Goal: Information Seeking & Learning: Learn about a topic

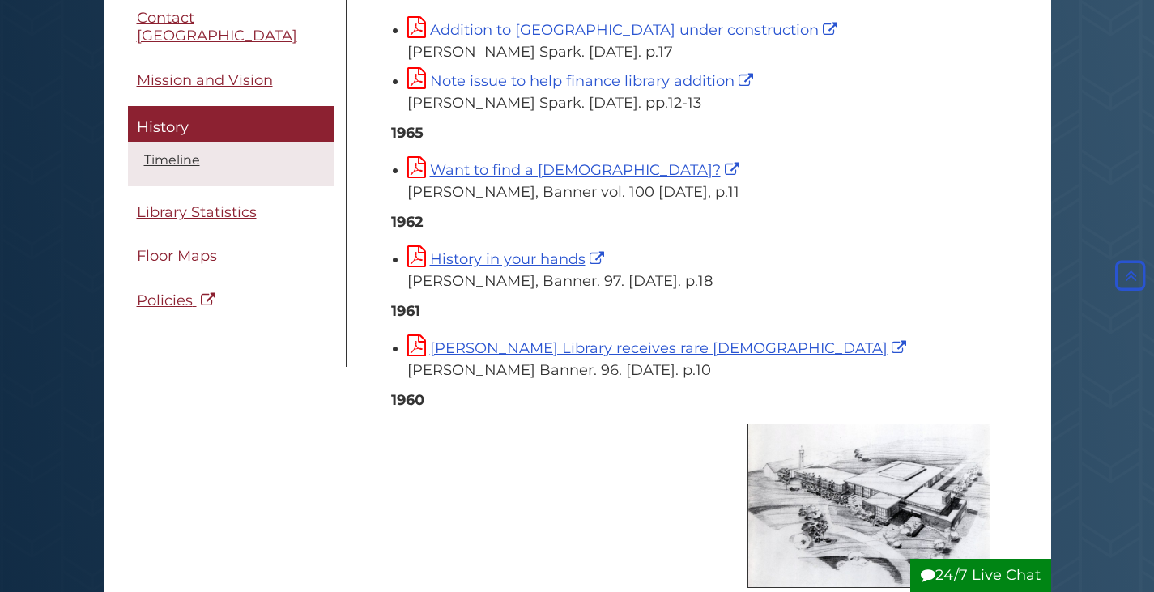
scroll to position [4291, 0]
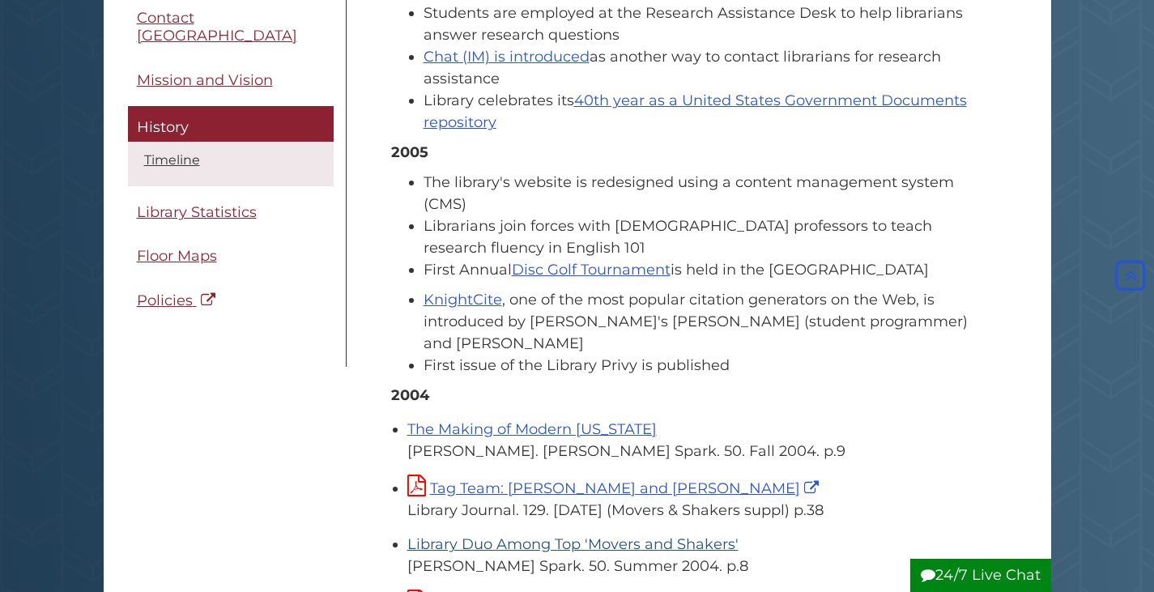
scroll to position [1050, 0]
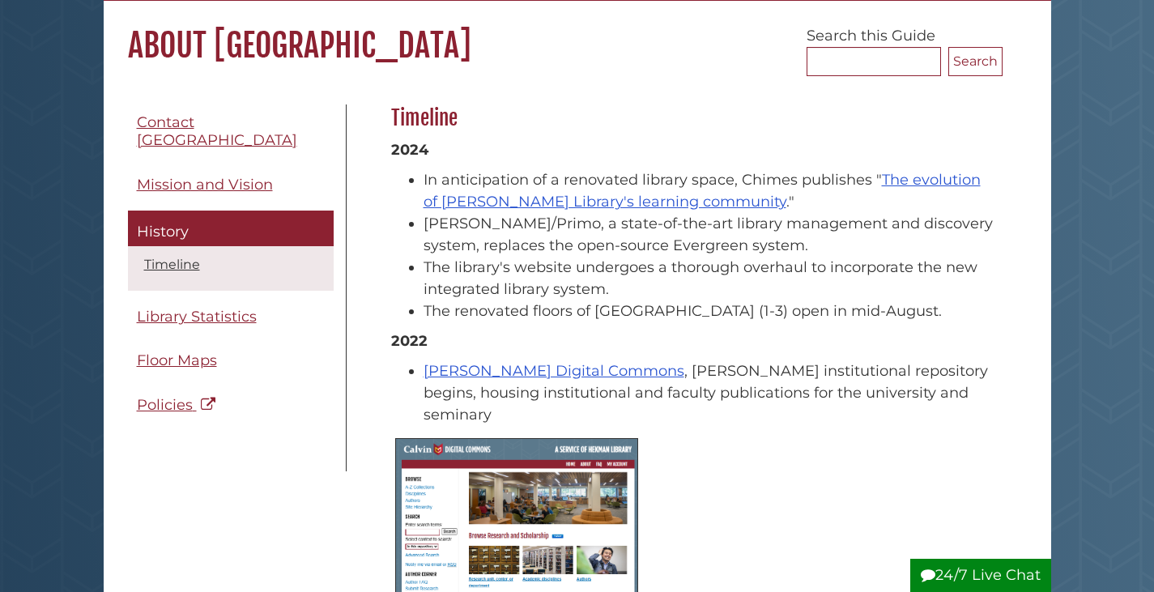
scroll to position [162, 0]
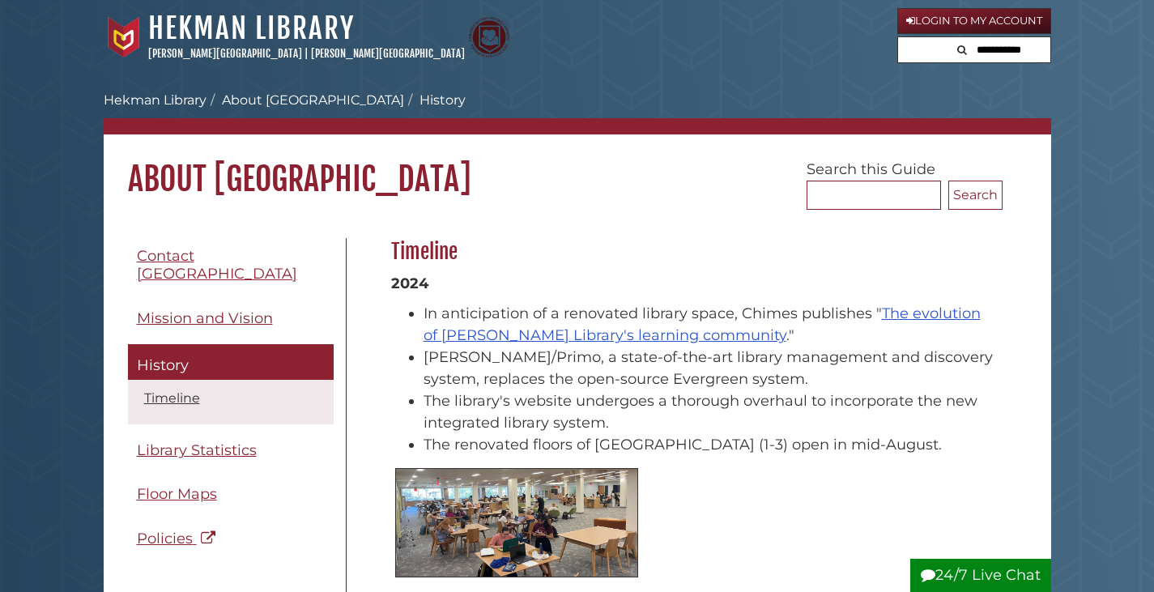
scroll to position [162, 0]
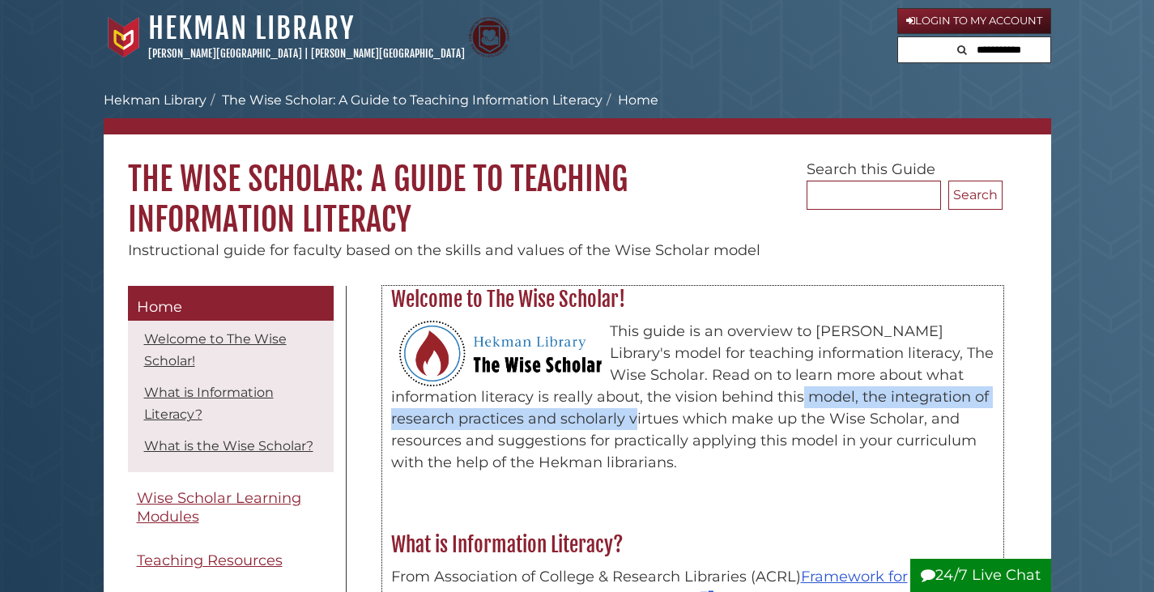
drag, startPoint x: 767, startPoint y: 402, endPoint x: 617, endPoint y: 417, distance: 150.6
click at [617, 417] on p "This guide is an overview to Hekman Library's model for teaching information li…" at bounding box center [692, 397] width 603 height 153
copy p "the integration of research practices and scholarly virtues"
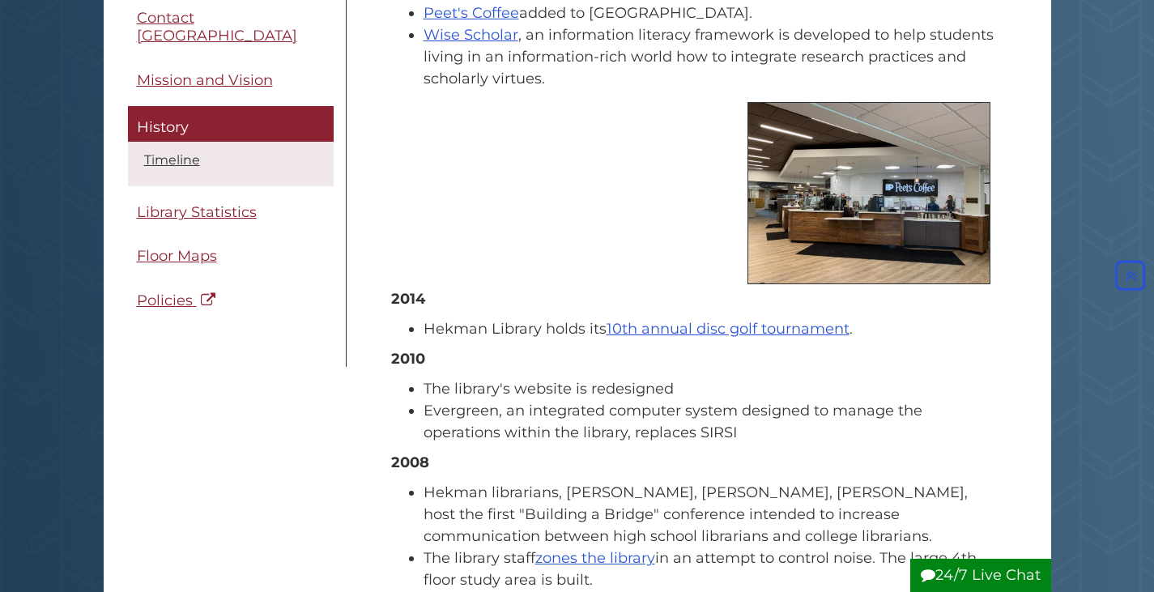
scroll to position [971, 0]
click at [480, 377] on li "The library's website is redesigned" at bounding box center [708, 388] width 571 height 22
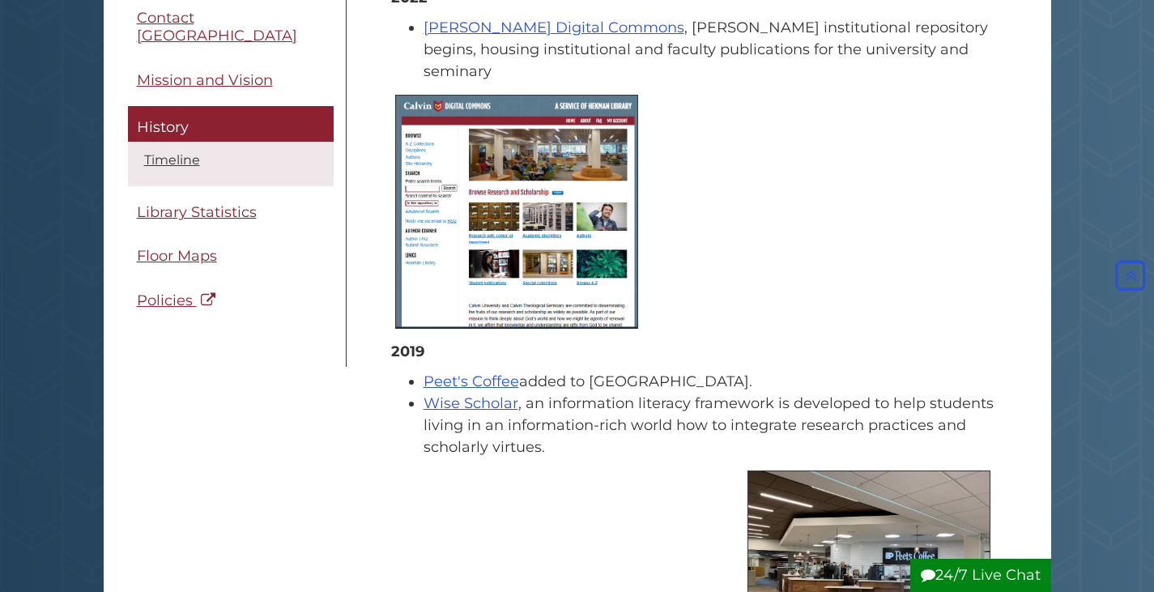
scroll to position [729, 0]
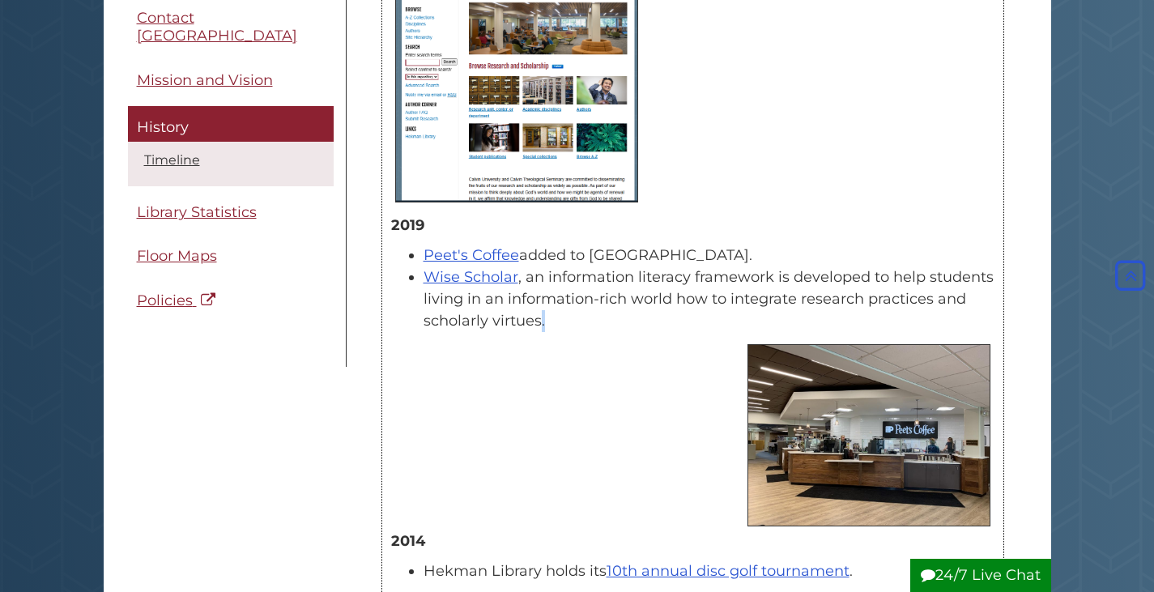
click at [542, 303] on li "Wise Scholar , an information literacy framework is developed to help students …" at bounding box center [708, 299] width 571 height 66
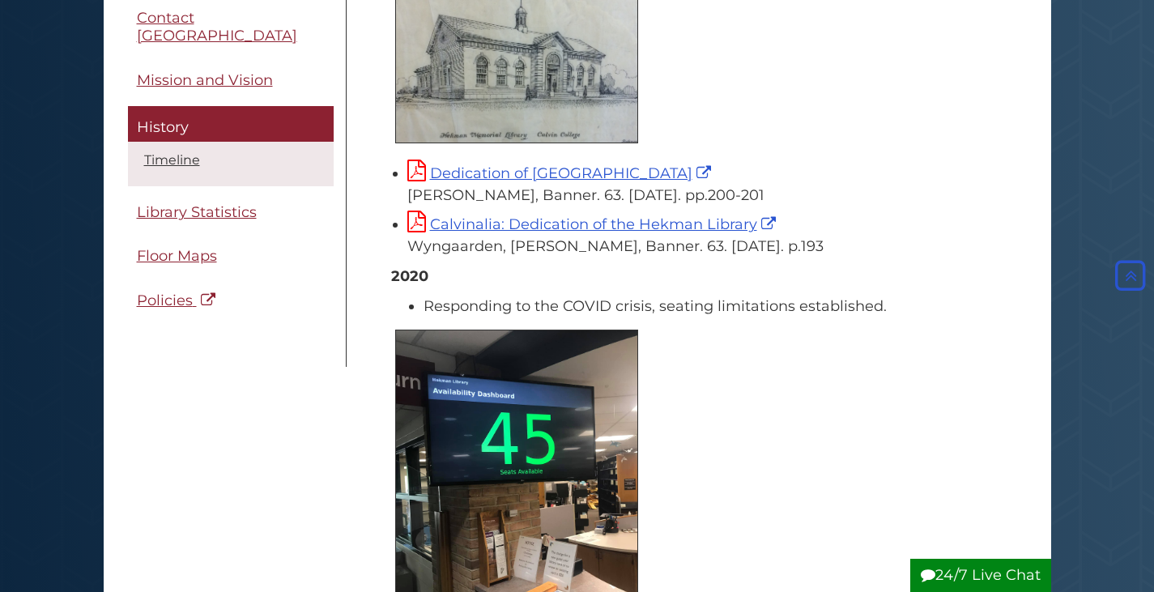
scroll to position [6638, 0]
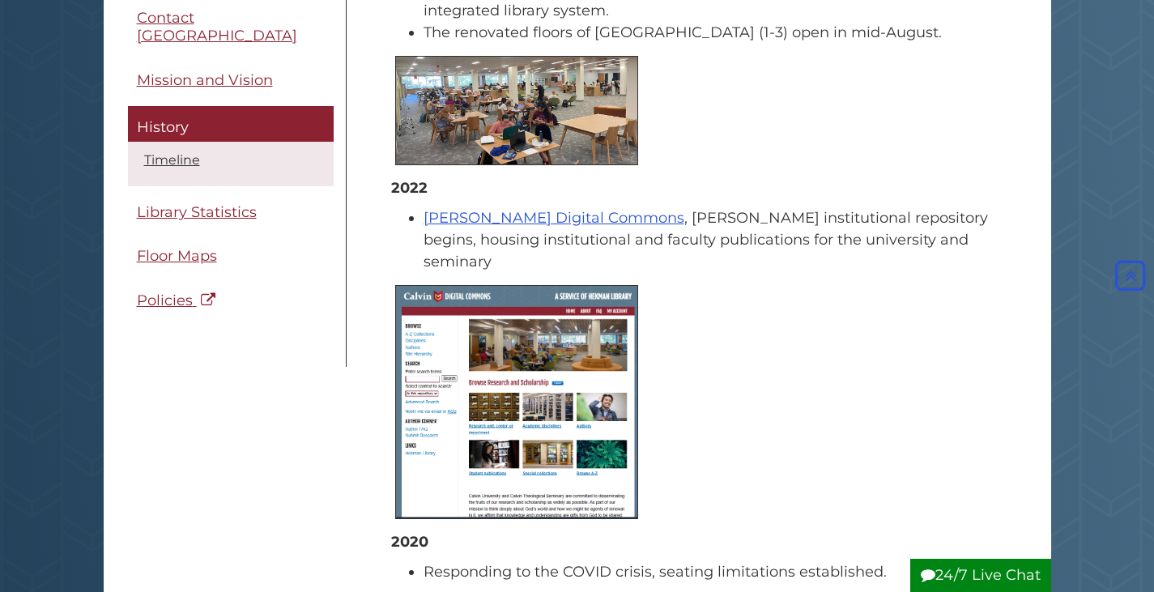
scroll to position [405, 0]
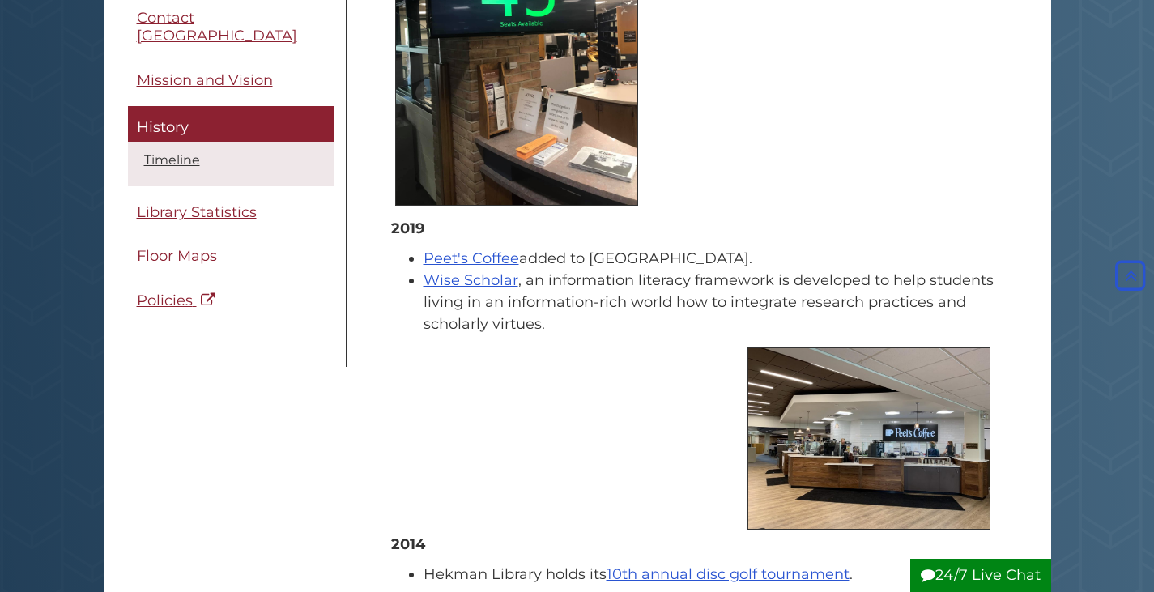
scroll to position [1214, 0]
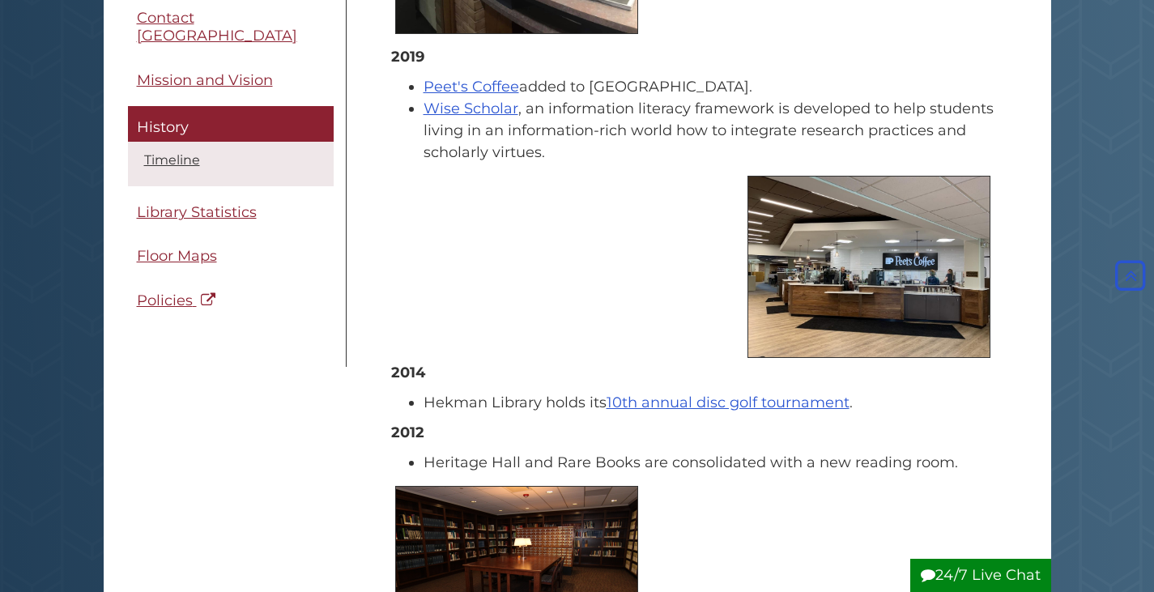
scroll to position [1295, 0]
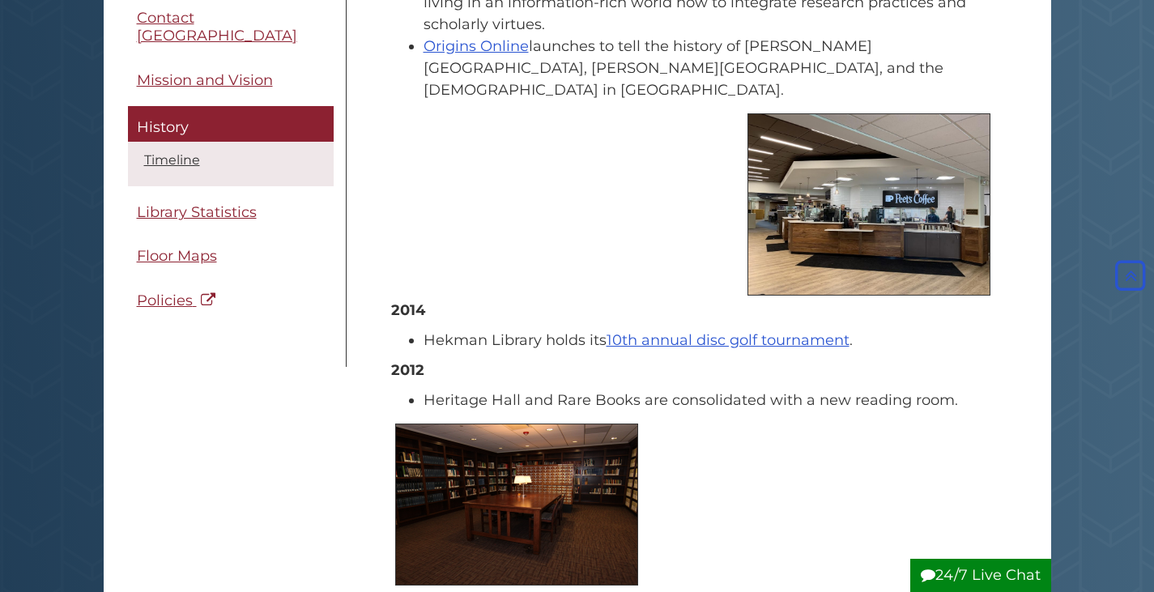
scroll to position [2460, 0]
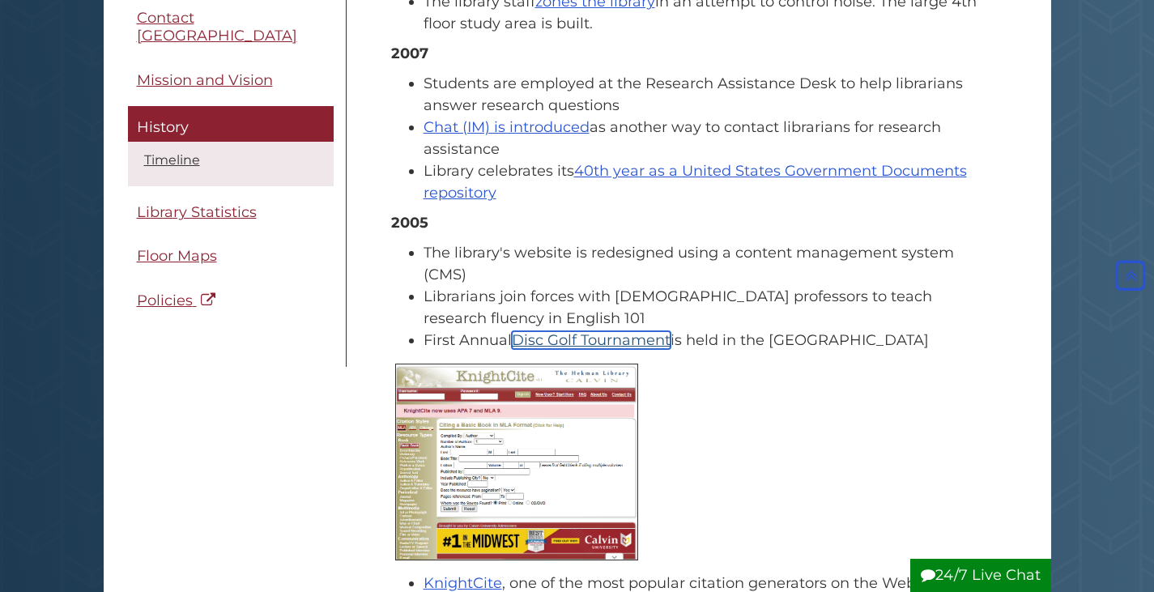
click at [574, 331] on link "Disc Golf Tournament" at bounding box center [591, 340] width 159 height 18
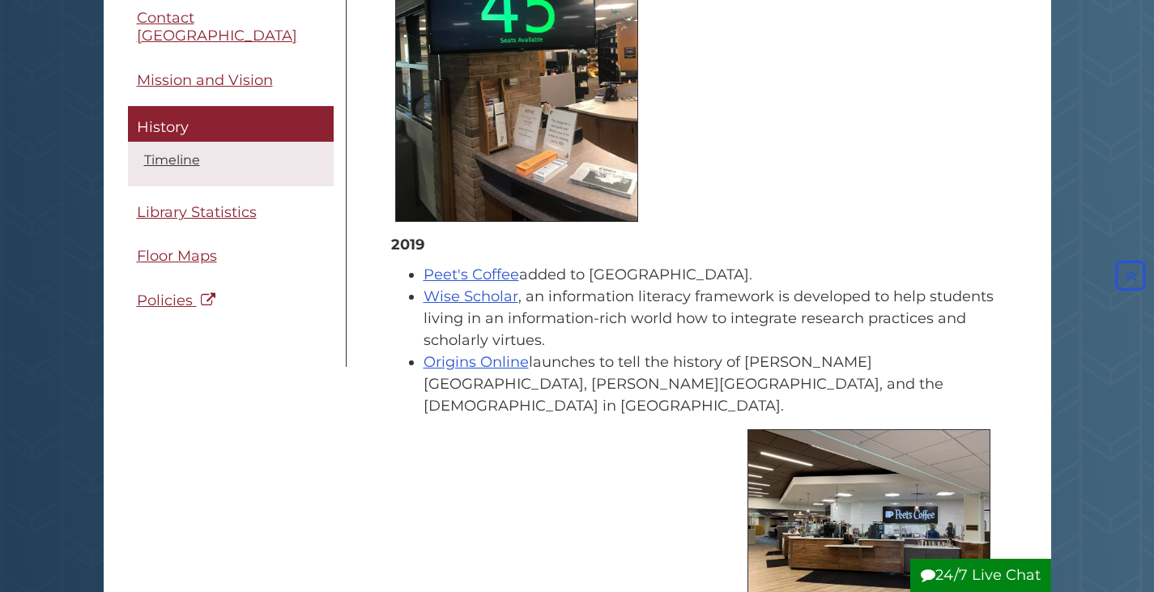
scroll to position [1214, 0]
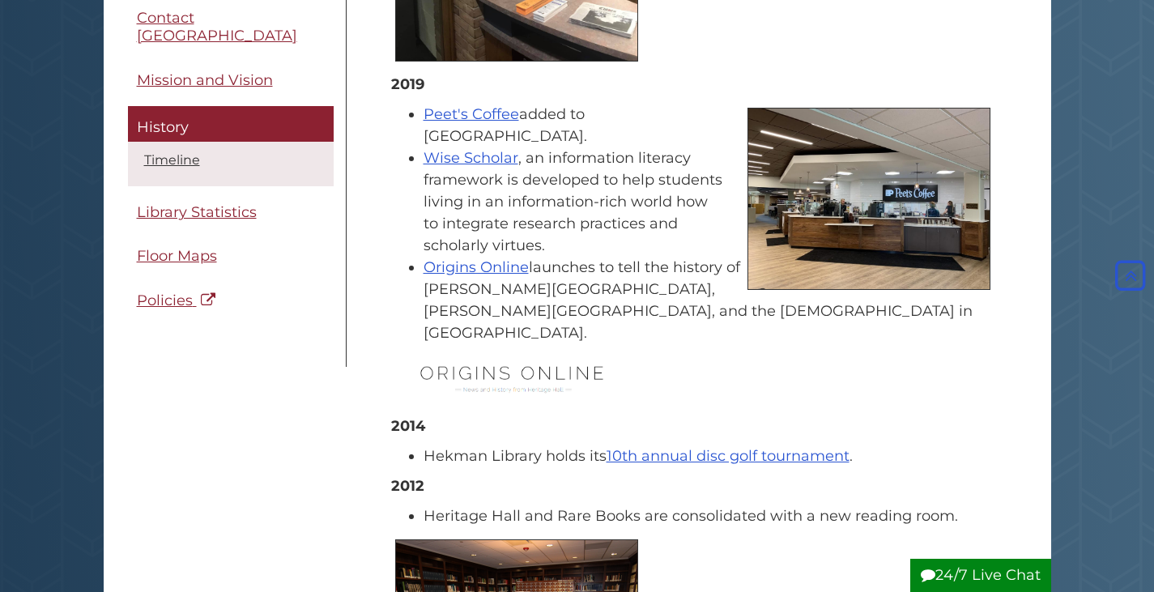
scroll to position [1295, 0]
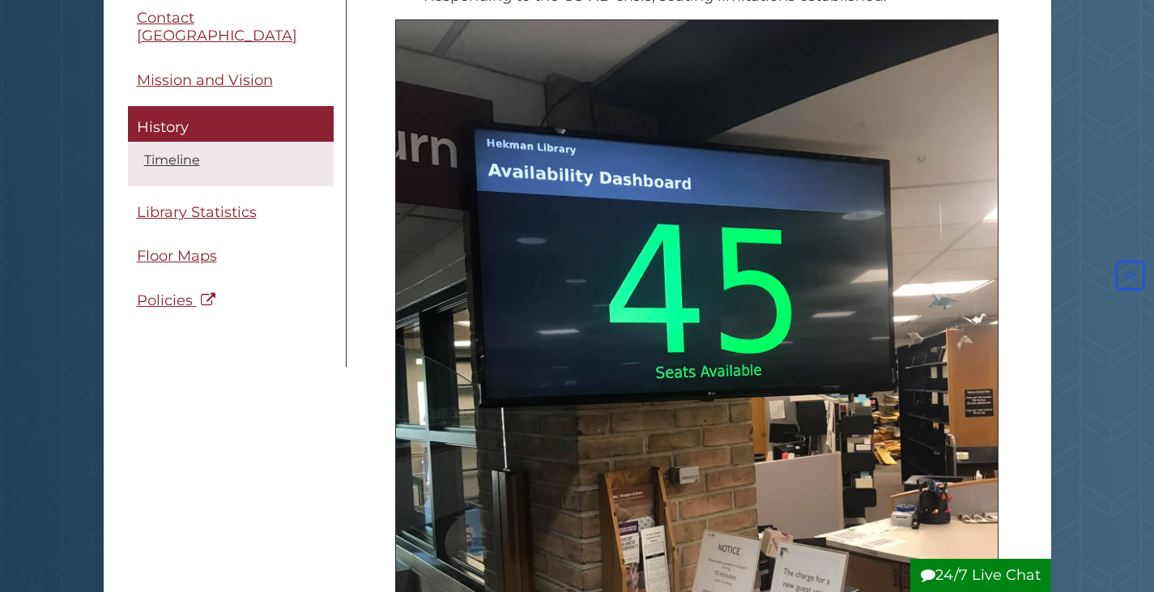
scroll to position [1431, 0]
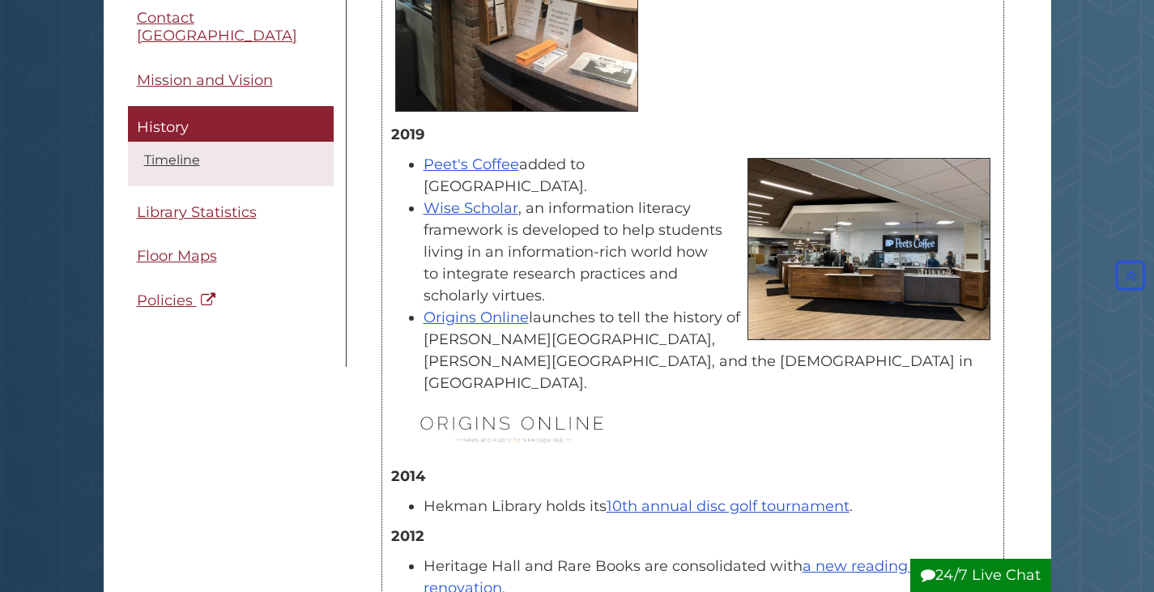
scroll to position [1305, 0]
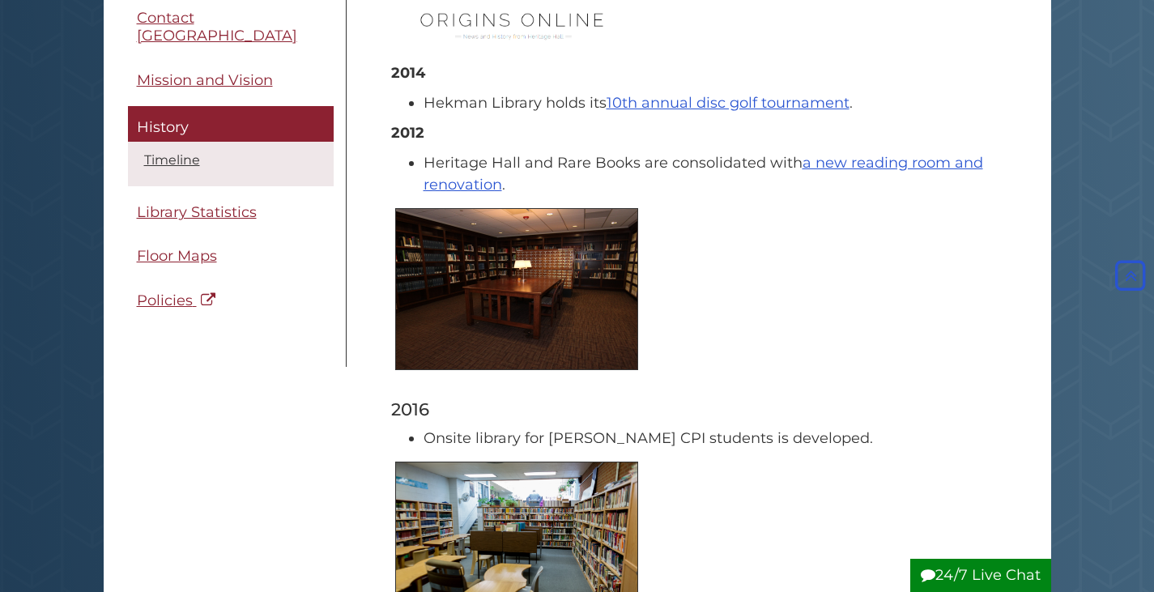
scroll to position [1710, 0]
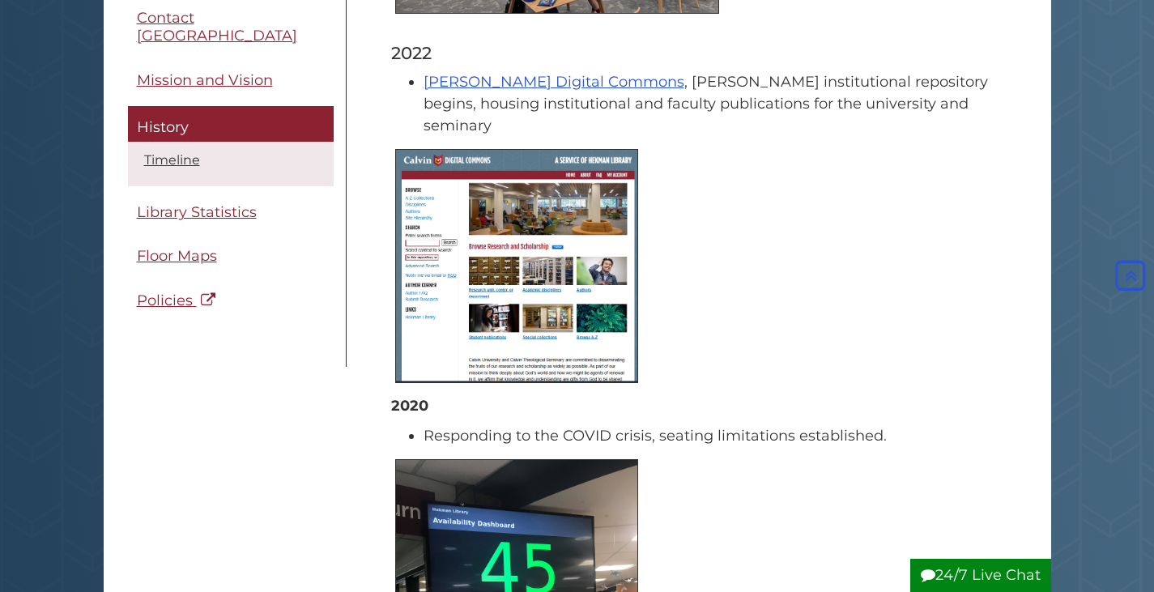
scroll to position [587, 0]
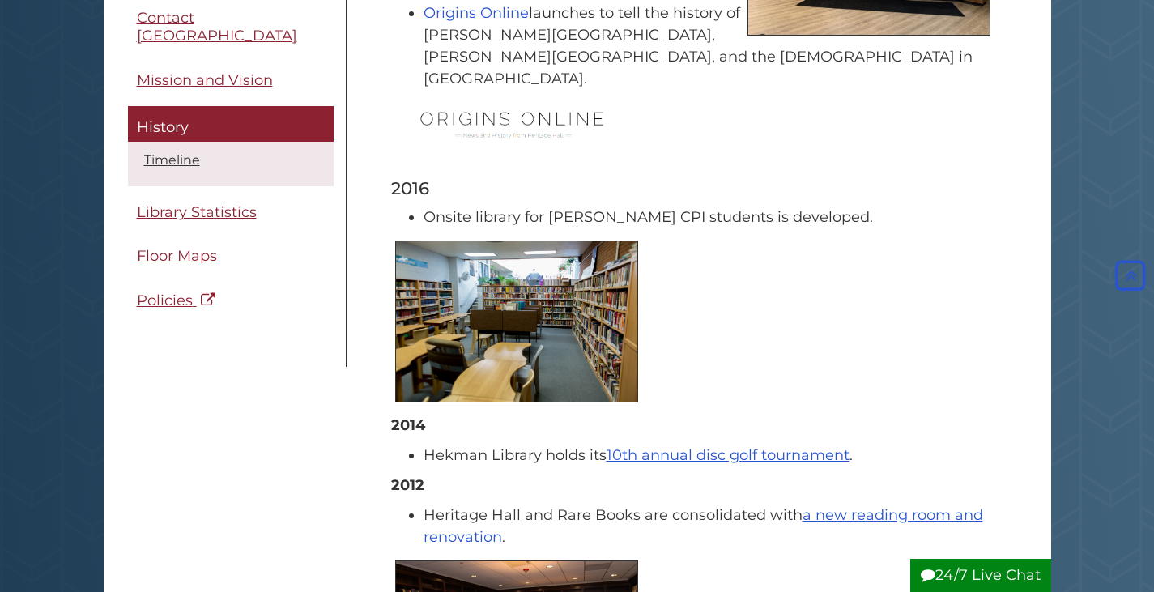
scroll to position [1639, 0]
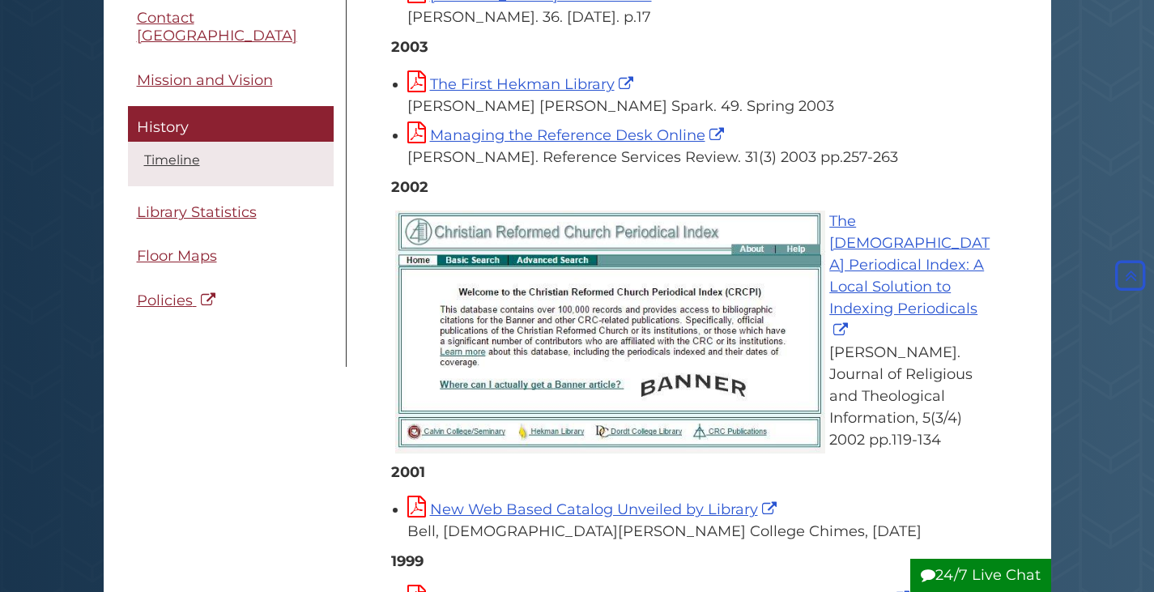
scroll to position [3883, 0]
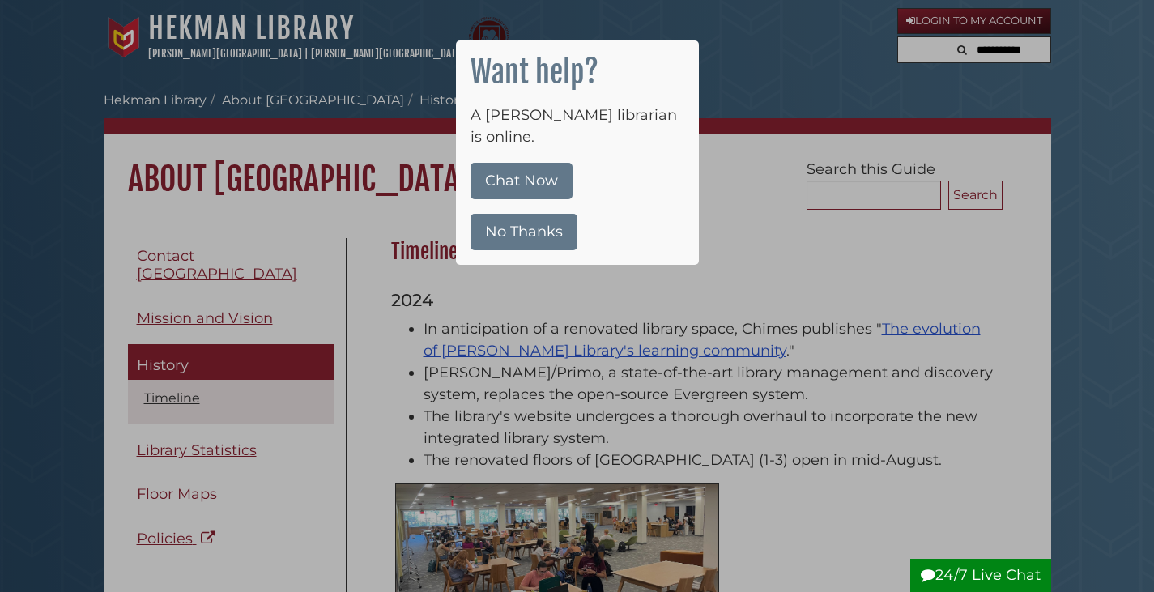
click at [542, 214] on button "No Thanks" at bounding box center [523, 232] width 107 height 36
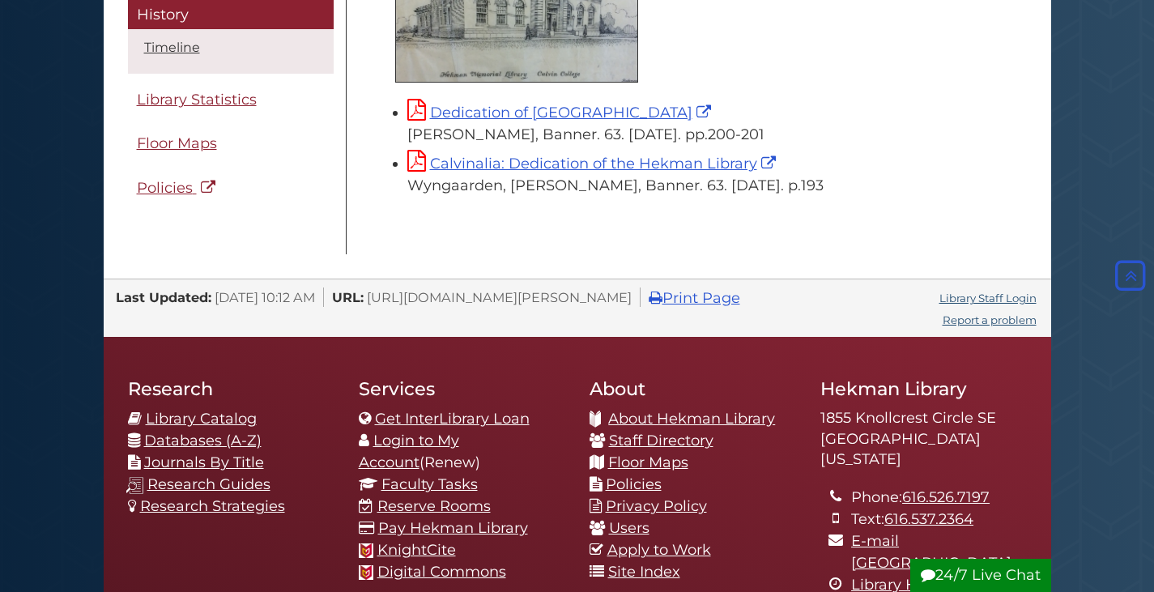
scroll to position [8258, 0]
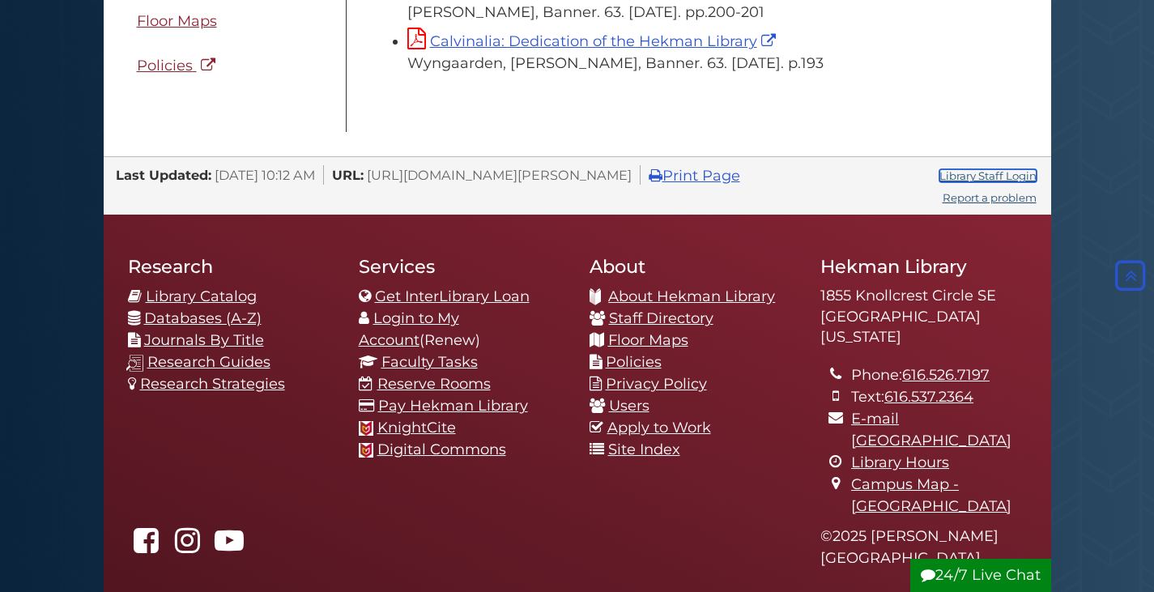
click at [1001, 169] on link "Library Staff Login" at bounding box center [987, 175] width 97 height 13
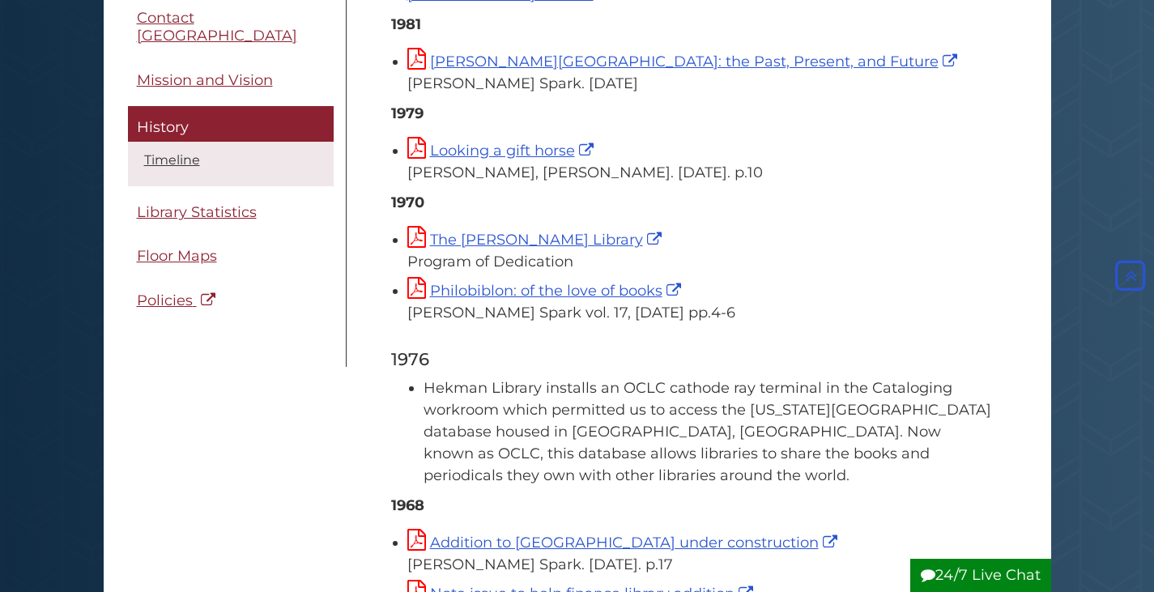
scroll to position [6562, 0]
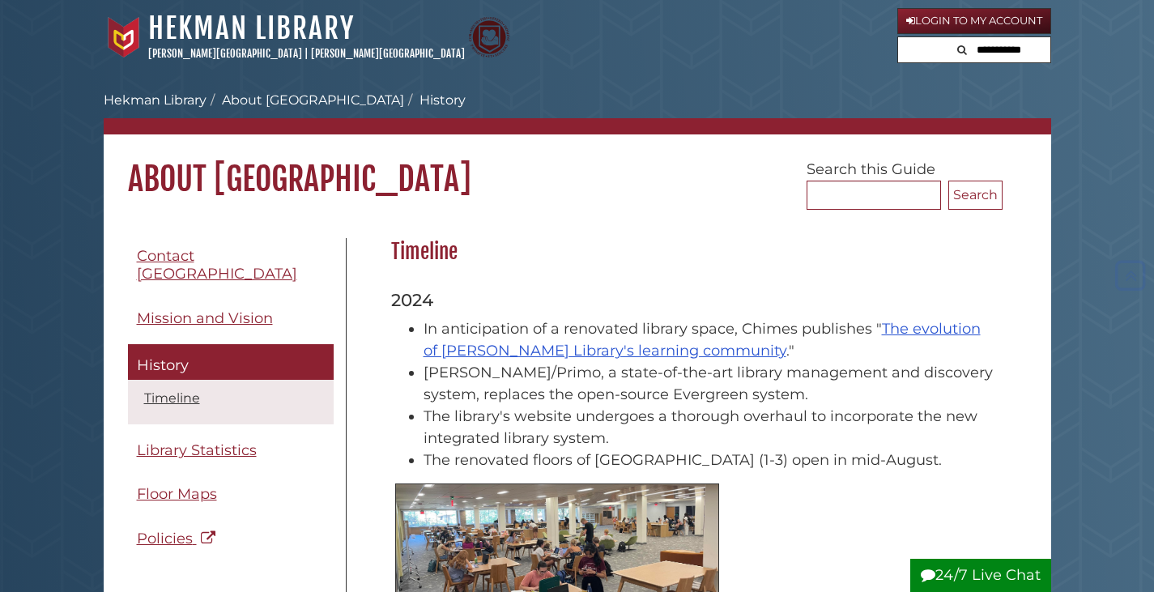
scroll to position [6562, 0]
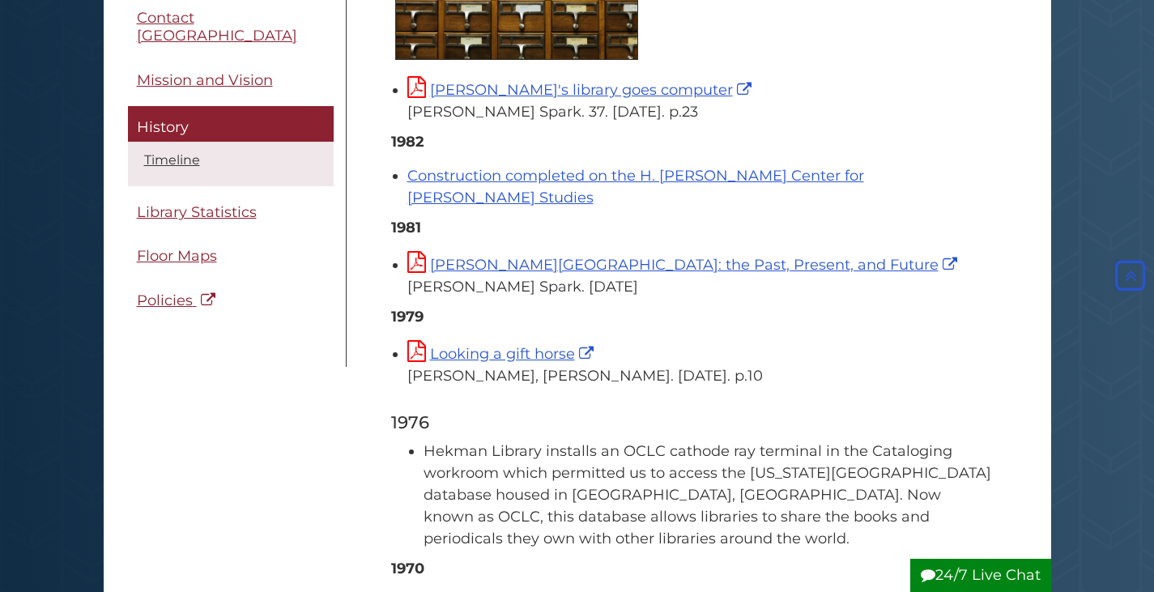
drag, startPoint x: 0, startPoint y: 0, endPoint x: 295, endPoint y: 168, distance: 340.1
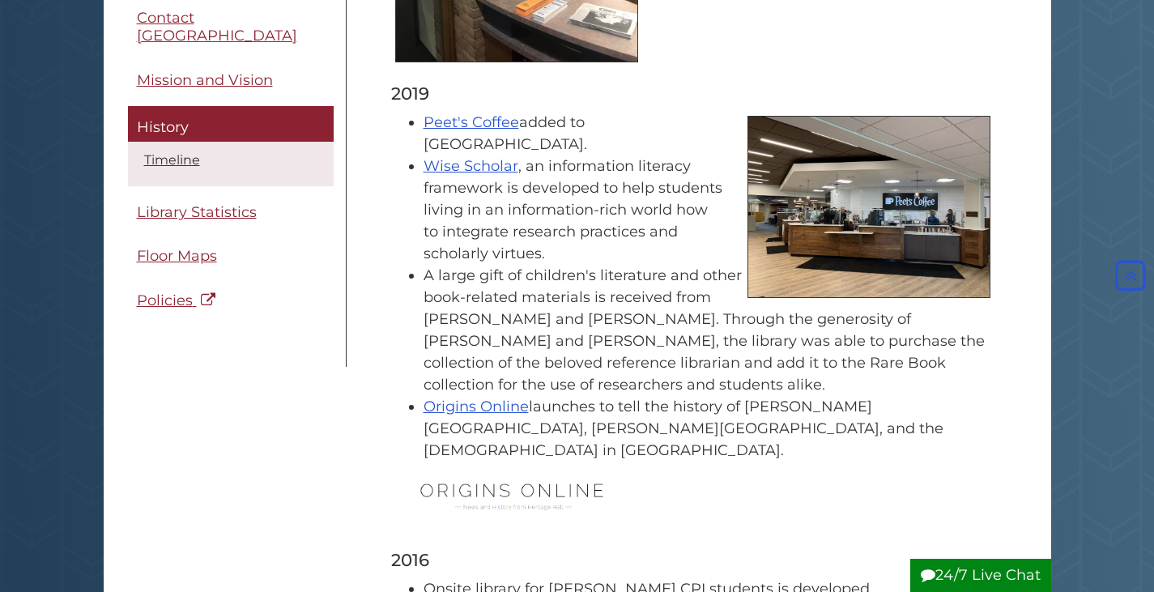
scroll to position [1376, 0]
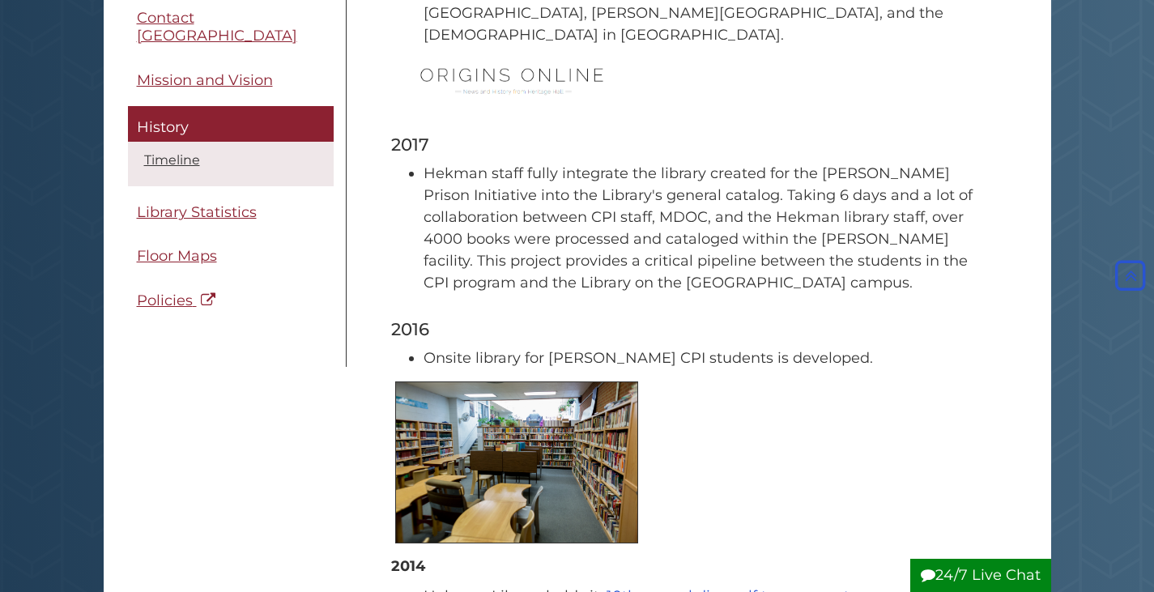
scroll to position [1781, 0]
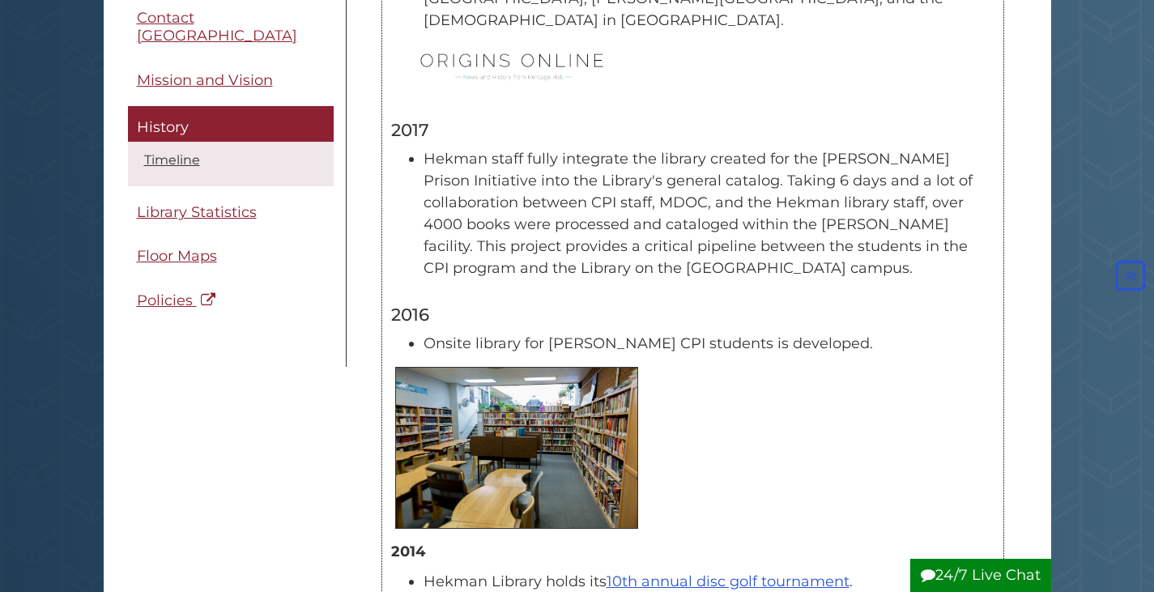
click at [678, 304] on h3 "2016" at bounding box center [692, 314] width 603 height 21
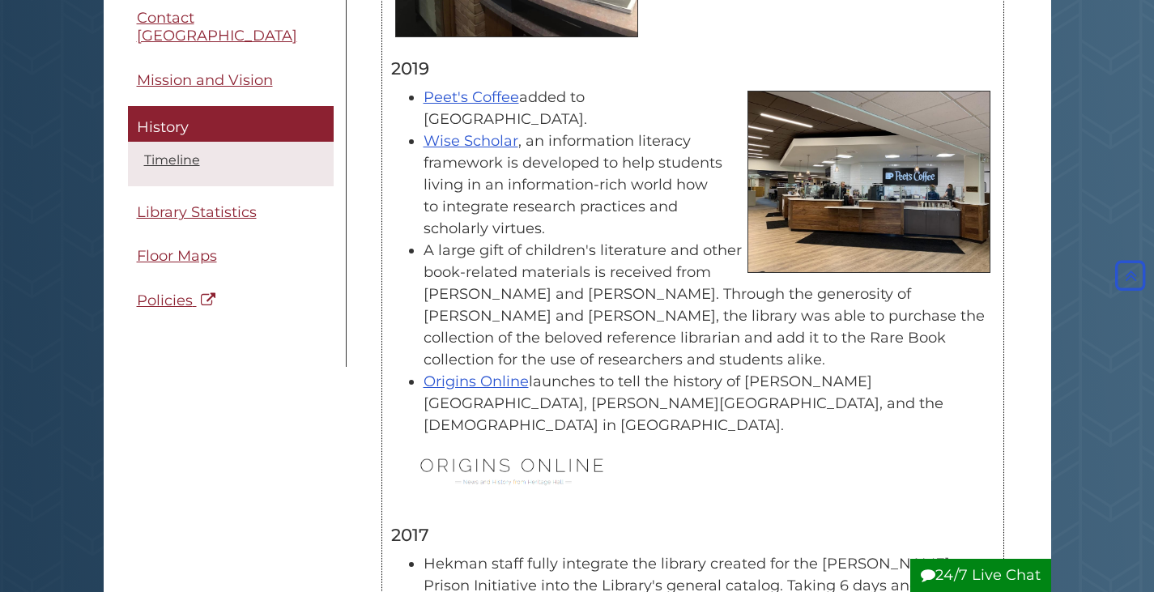
scroll to position [1457, 0]
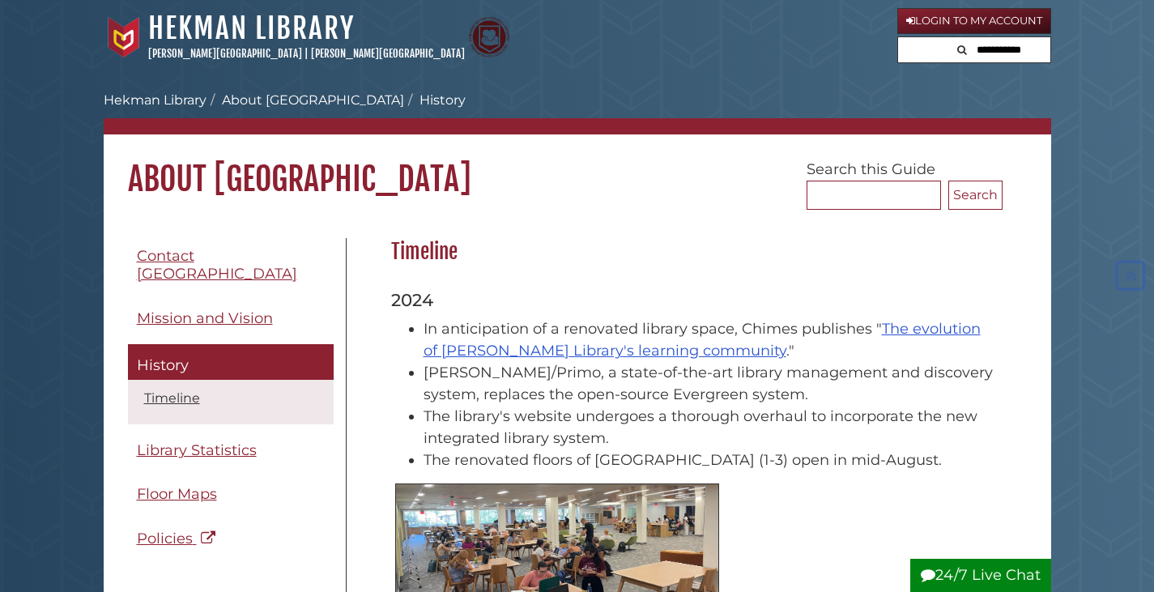
scroll to position [1457, 0]
